Goal: Information Seeking & Learning: Learn about a topic

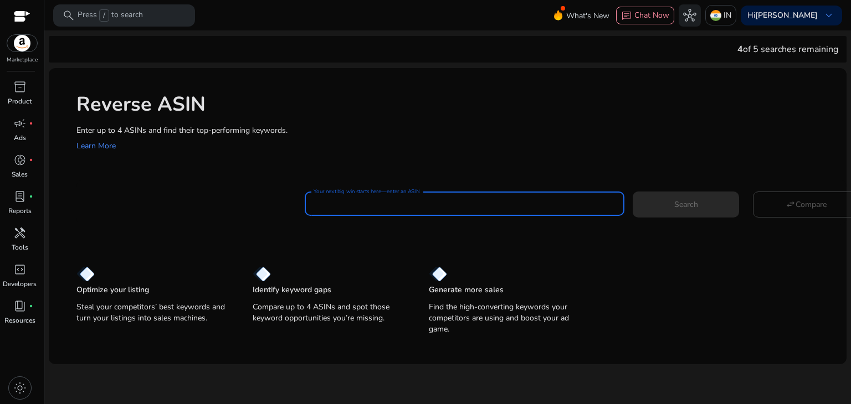
click at [387, 202] on input "Your next big win starts here—enter an ASIN" at bounding box center [465, 204] width 302 height 12
paste input "**********"
type input "**********"
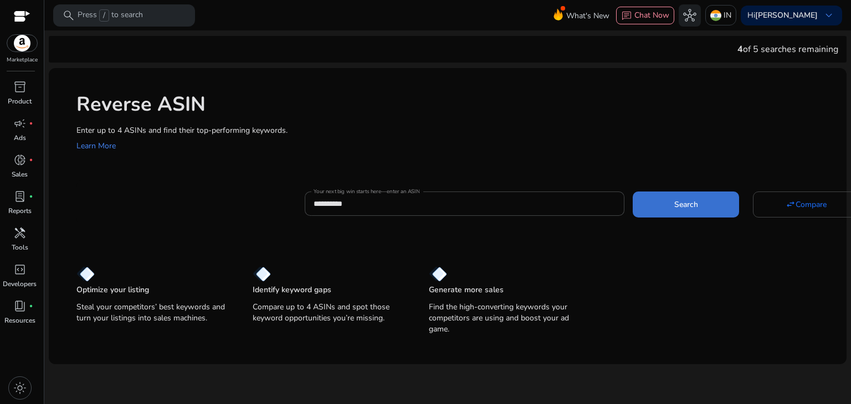
click at [705, 214] on span at bounding box center [686, 204] width 106 height 27
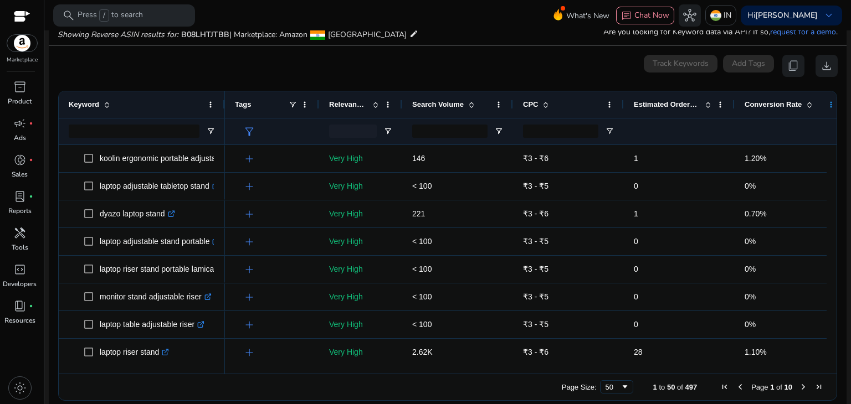
click at [829, 102] on span at bounding box center [830, 104] width 9 height 9
click at [532, 68] on div "0 keyword(s) selected Track Keywords Add Tags content_copy download" at bounding box center [448, 66] width 780 height 22
click at [213, 131] on span "Open Filter Menu" at bounding box center [210, 131] width 9 height 9
type input "*"
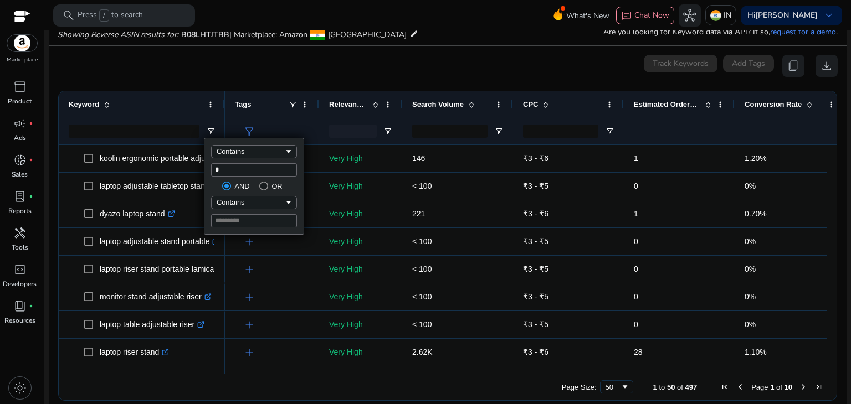
type input "*"
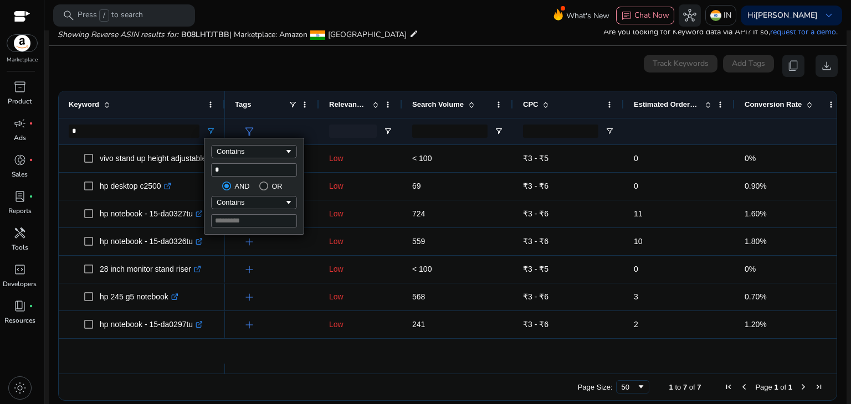
type input "**"
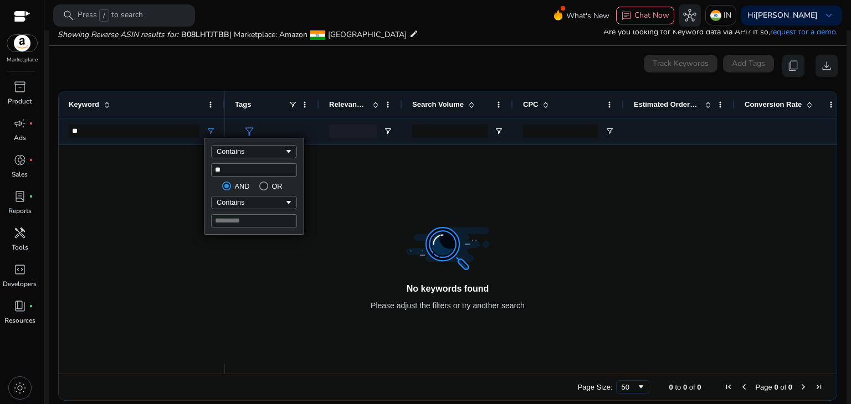
type input "*"
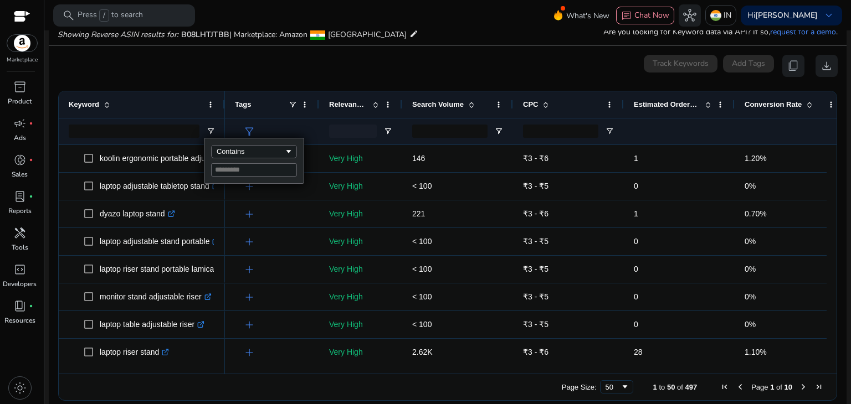
click at [828, 368] on div at bounding box center [831, 369] width 10 height 10
click at [829, 368] on div at bounding box center [831, 369] width 10 height 10
drag, startPoint x: 829, startPoint y: 368, endPoint x: 401, endPoint y: 353, distance: 427.9
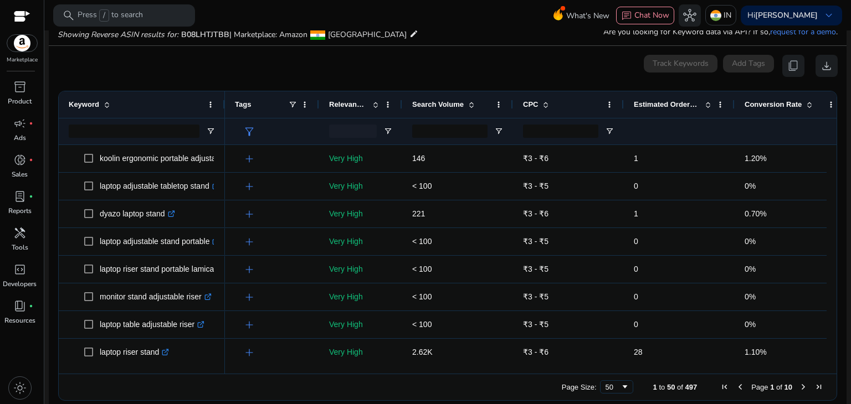
click at [401, 353] on div "Keyword Tags Relevance Score" at bounding box center [448, 232] width 778 height 282
click at [829, 367] on div at bounding box center [831, 369] width 10 height 10
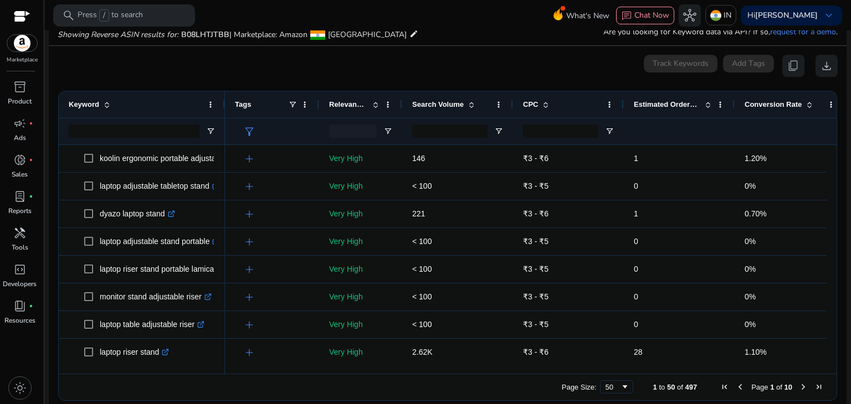
click at [829, 367] on div at bounding box center [831, 369] width 10 height 10
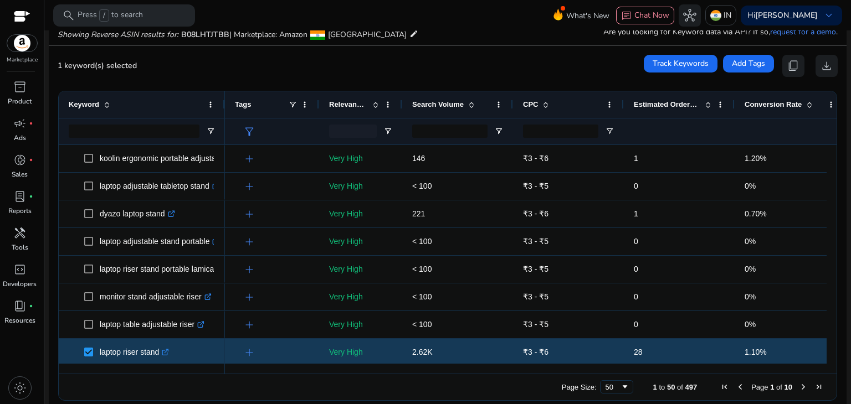
click at [800, 386] on span "Next Page" at bounding box center [803, 387] width 9 height 9
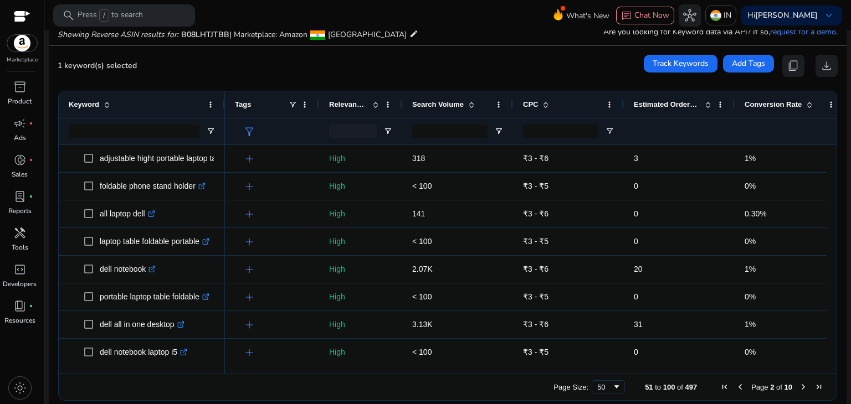
click at [800, 386] on span "Next Page" at bounding box center [803, 387] width 9 height 9
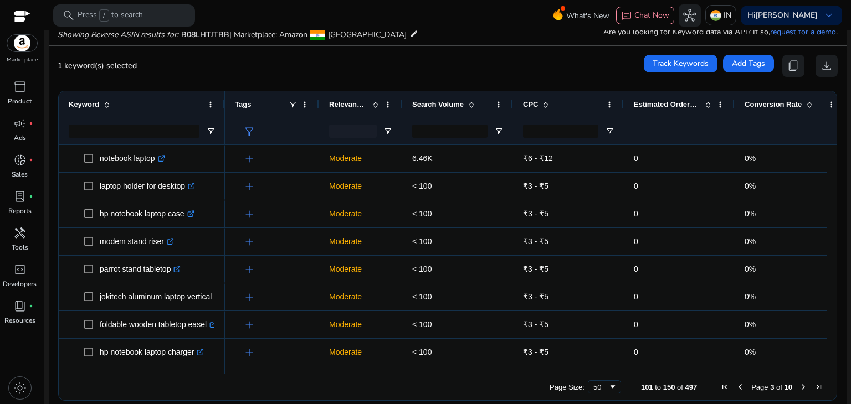
click at [800, 386] on span "Next Page" at bounding box center [803, 387] width 9 height 9
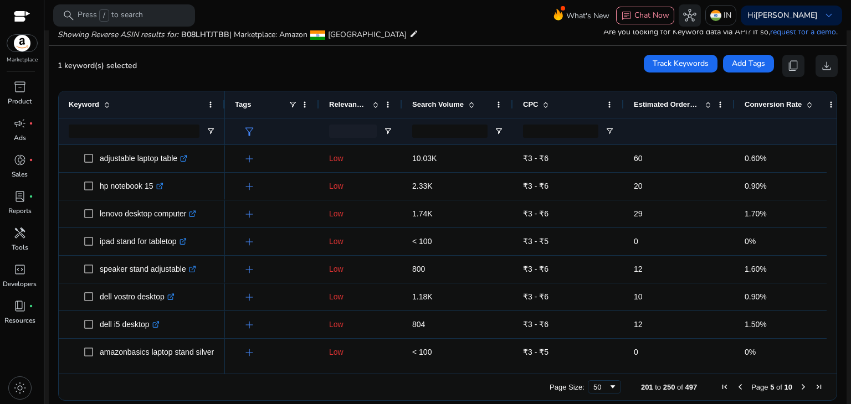
click at [800, 386] on span "Next Page" at bounding box center [803, 387] width 9 height 9
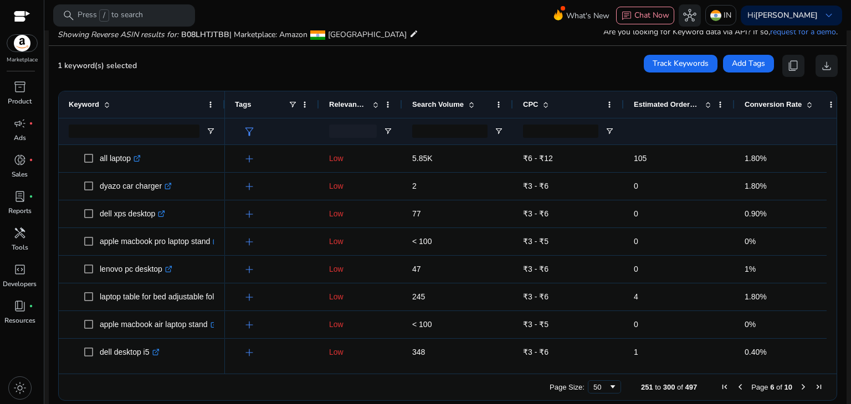
drag, startPoint x: 800, startPoint y: 386, endPoint x: 738, endPoint y: 390, distance: 62.2
click at [738, 390] on span "Page 6 of 10" at bounding box center [772, 387] width 110 height 9
click at [738, 390] on span "Previous Page" at bounding box center [740, 387] width 9 height 9
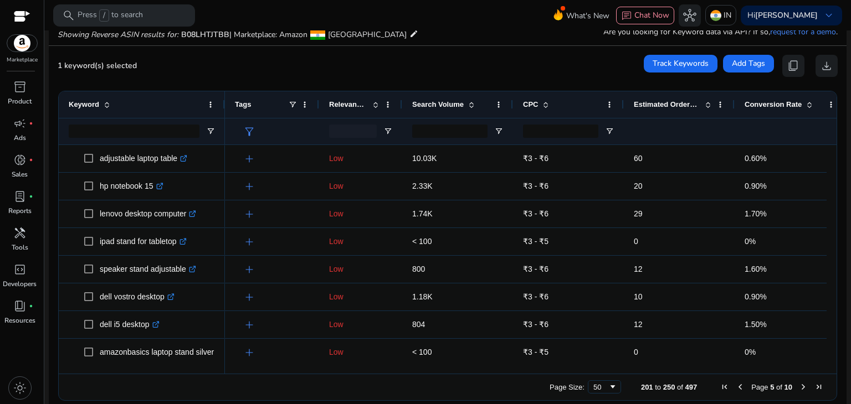
click at [738, 390] on span "Previous Page" at bounding box center [740, 387] width 9 height 9
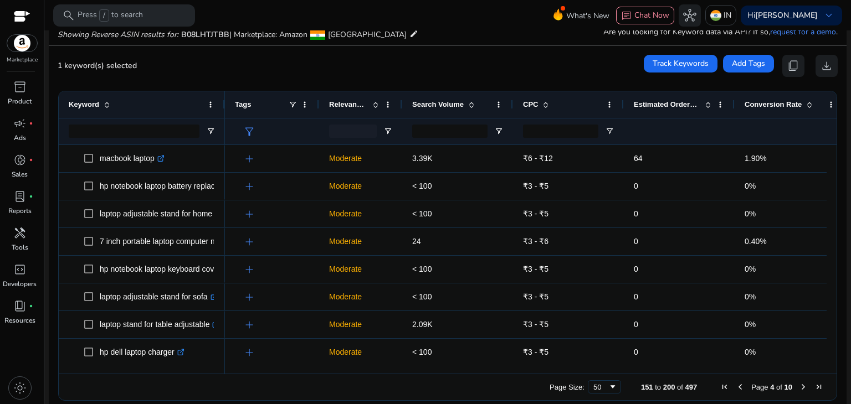
click at [738, 390] on span "Previous Page" at bounding box center [740, 387] width 9 height 9
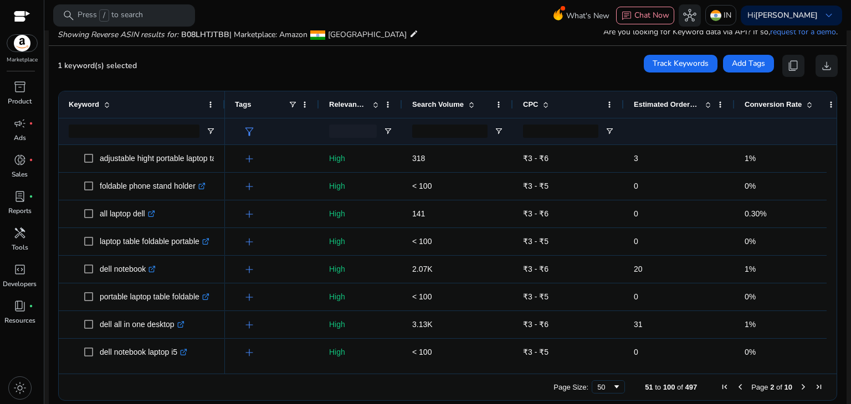
click at [738, 390] on span "Previous Page" at bounding box center [740, 387] width 9 height 9
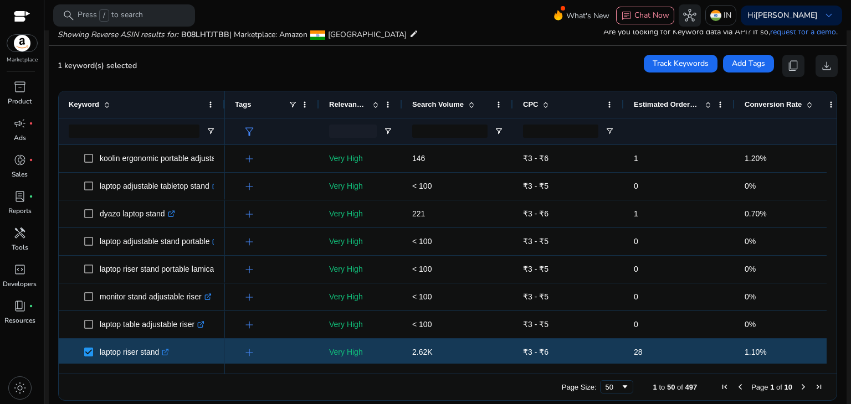
click at [738, 390] on span "Previous Page" at bounding box center [740, 387] width 9 height 9
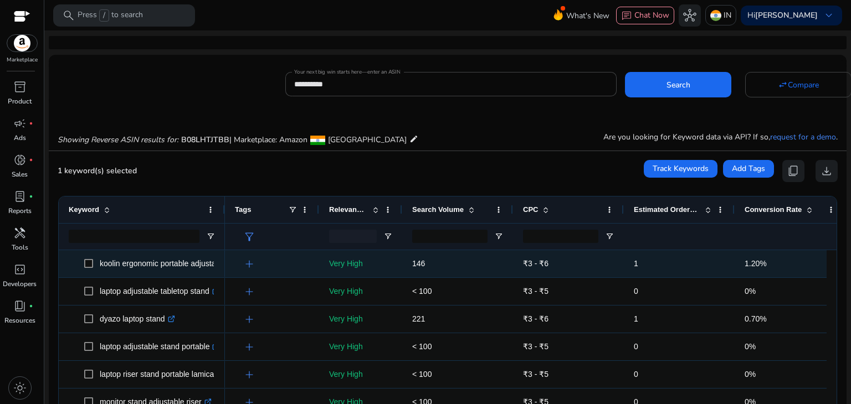
scroll to position [105, 0]
